Goal: Navigation & Orientation: Find specific page/section

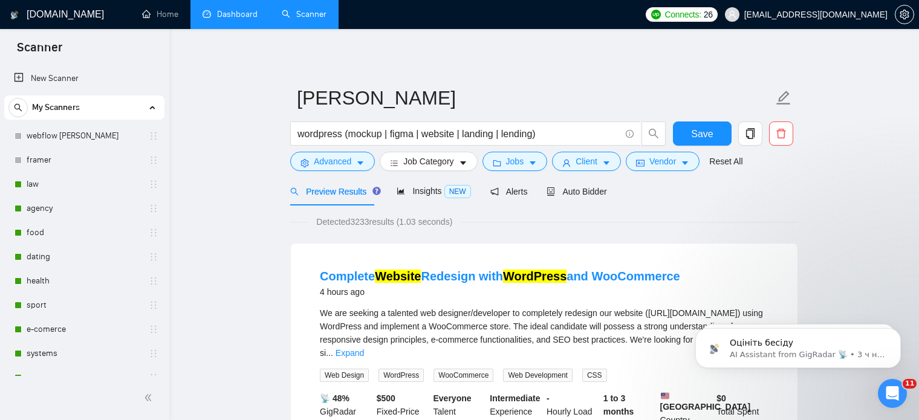
click at [230, 15] on link "Dashboard" at bounding box center [229, 14] width 55 height 10
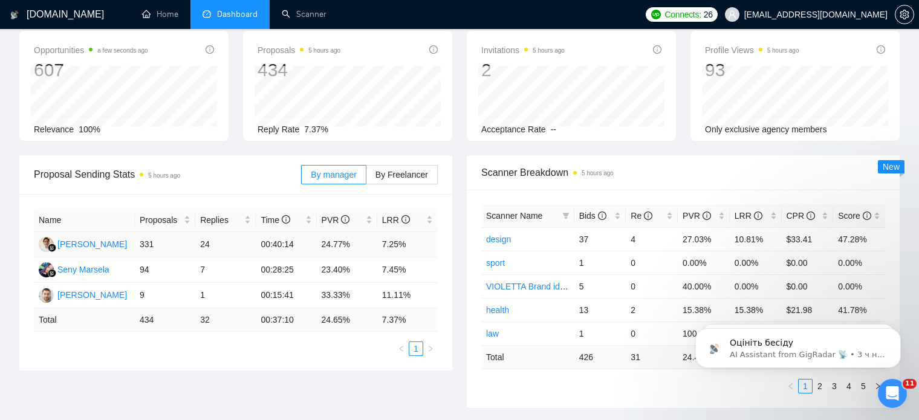
scroll to position [60, 0]
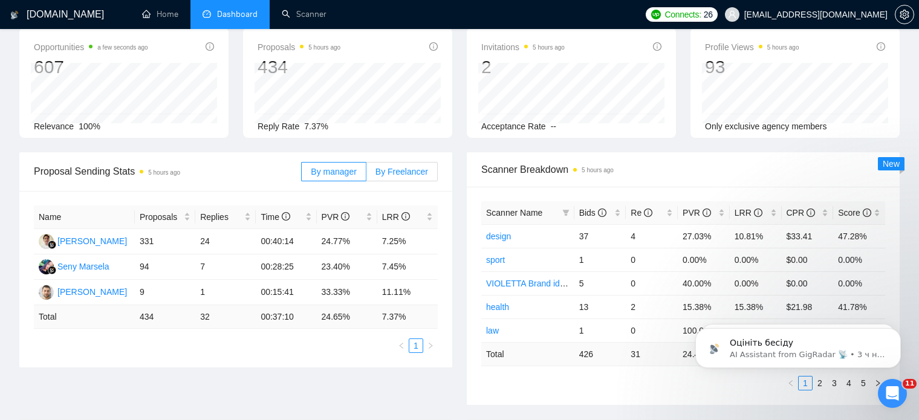
click at [391, 175] on span "By Freelancer" at bounding box center [401, 172] width 53 height 10
click at [366, 175] on input "By Freelancer" at bounding box center [366, 175] width 0 height 0
